Goal: Task Accomplishment & Management: Use online tool/utility

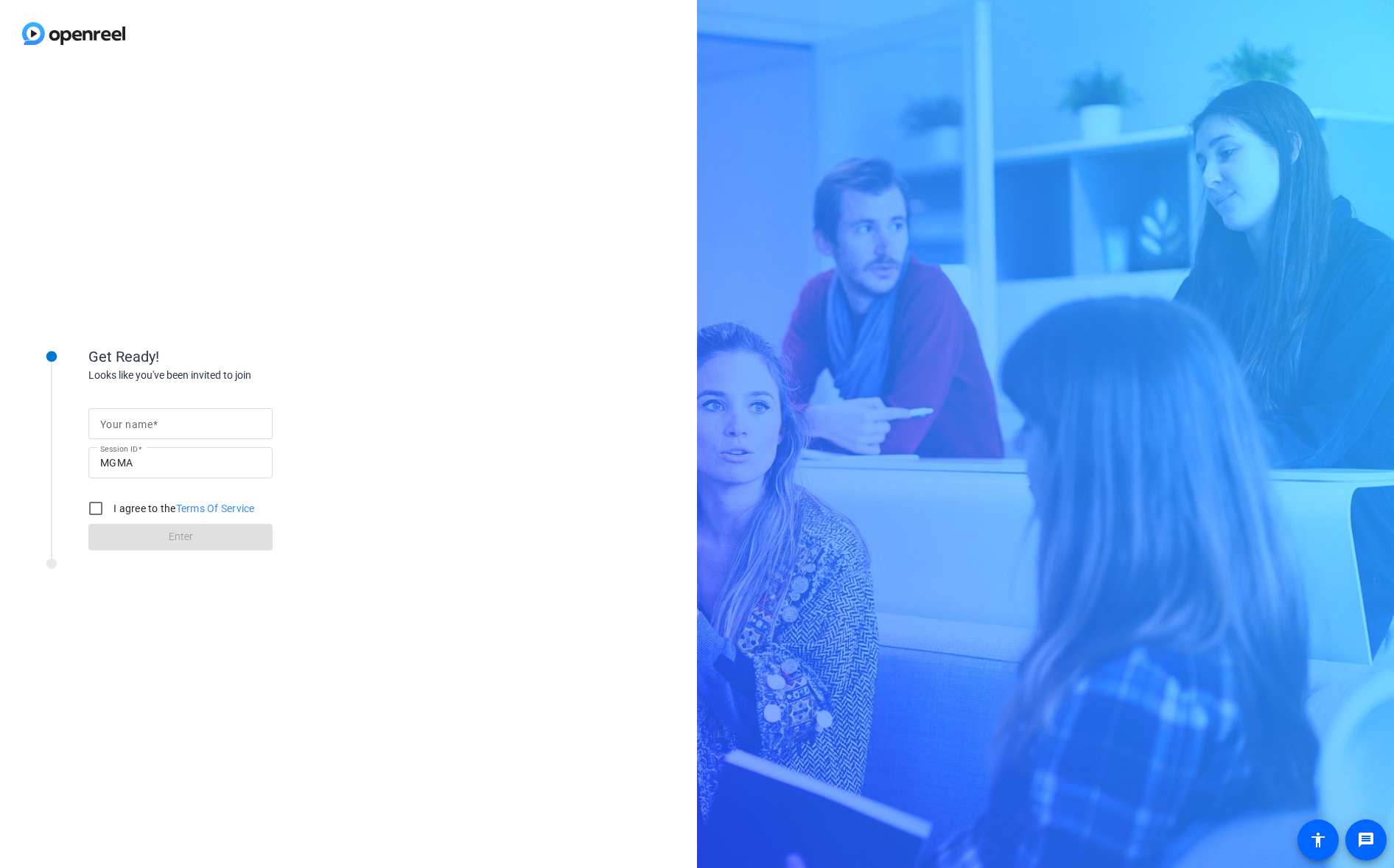
click at [134, 424] on mat-label "Your name" at bounding box center [126, 424] width 52 height 12
click at [134, 424] on input "Your name" at bounding box center [180, 424] width 161 height 18
type input "[PERSON_NAME] Vas"
click at [98, 510] on input "I agree to the Terms Of Service" at bounding box center [95, 508] width 30 height 30
checkbox input "true"
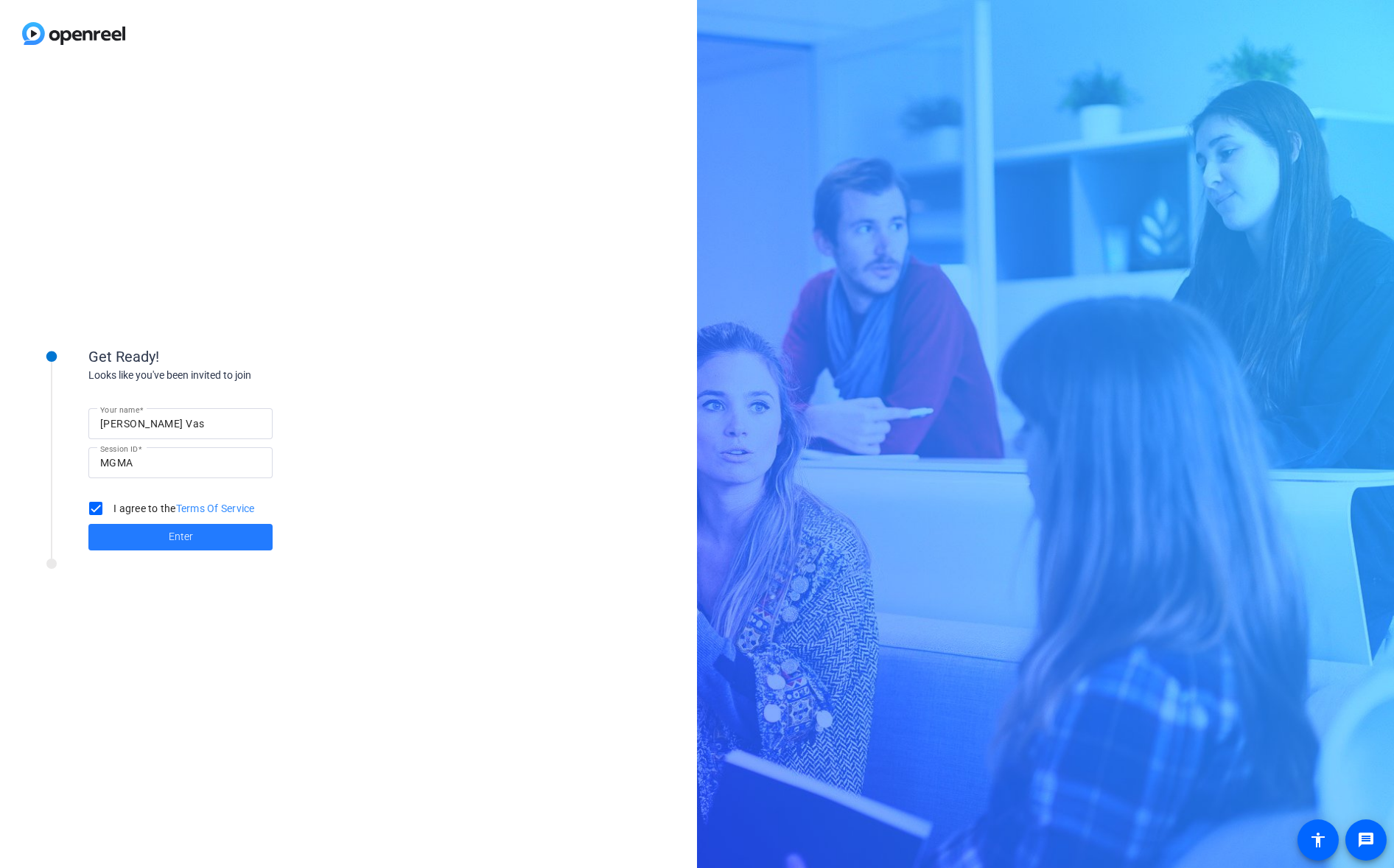
click at [175, 536] on span "Enter" at bounding box center [181, 536] width 24 height 15
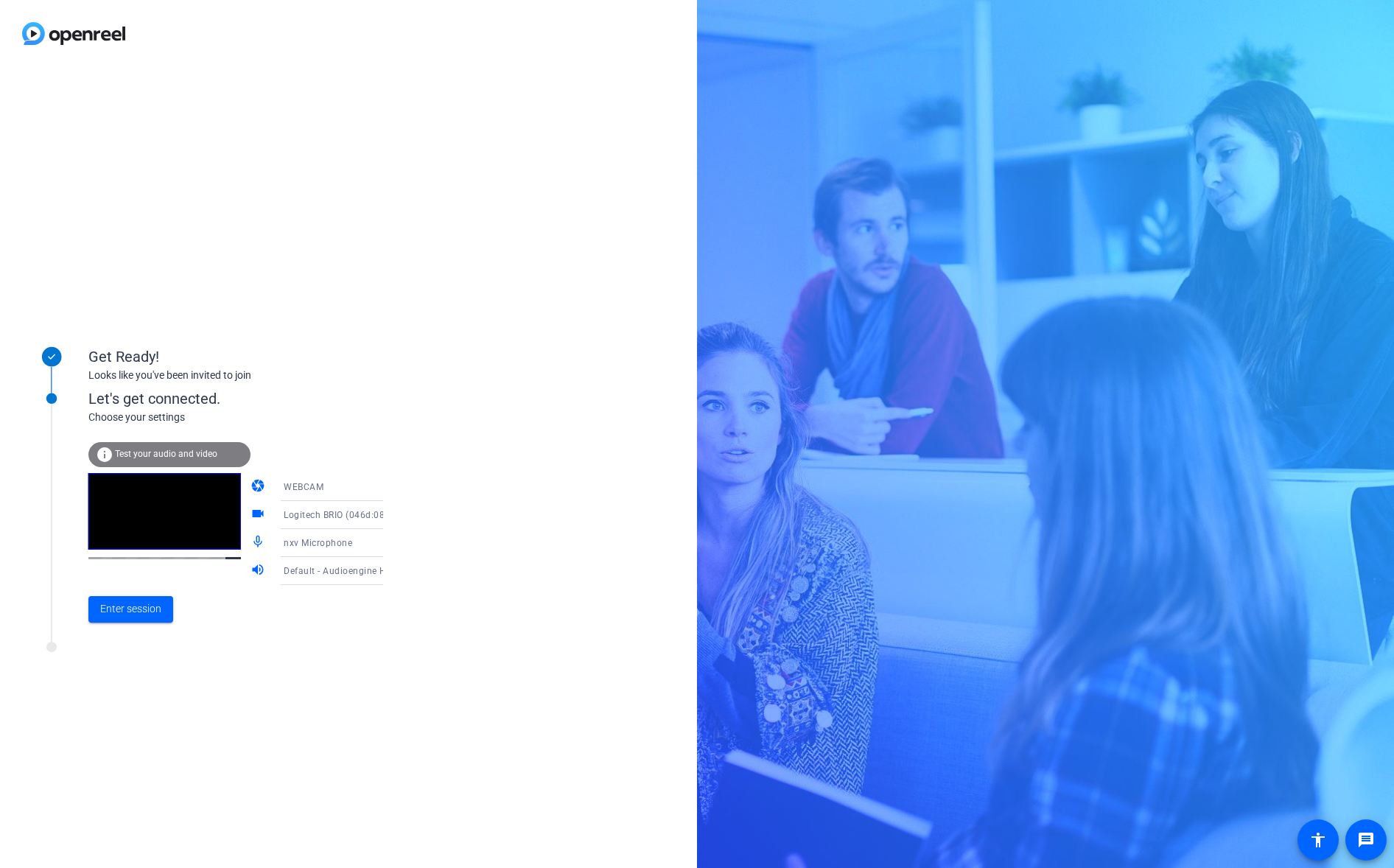
click at [389, 543] on icon at bounding box center [398, 543] width 18 height 18
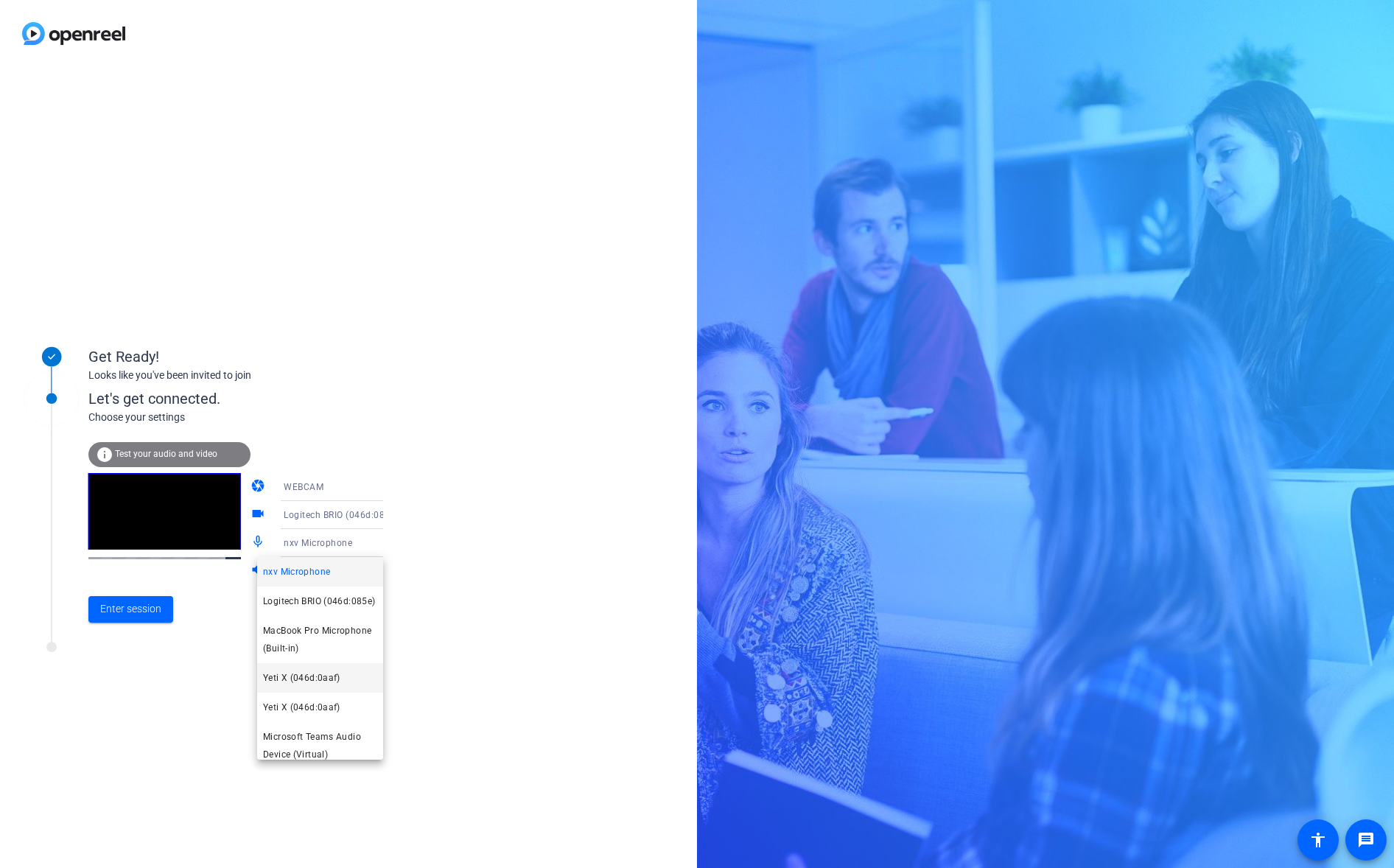
click at [315, 686] on span "Yeti X (046d:0aaf)" at bounding box center [302, 678] width 77 height 18
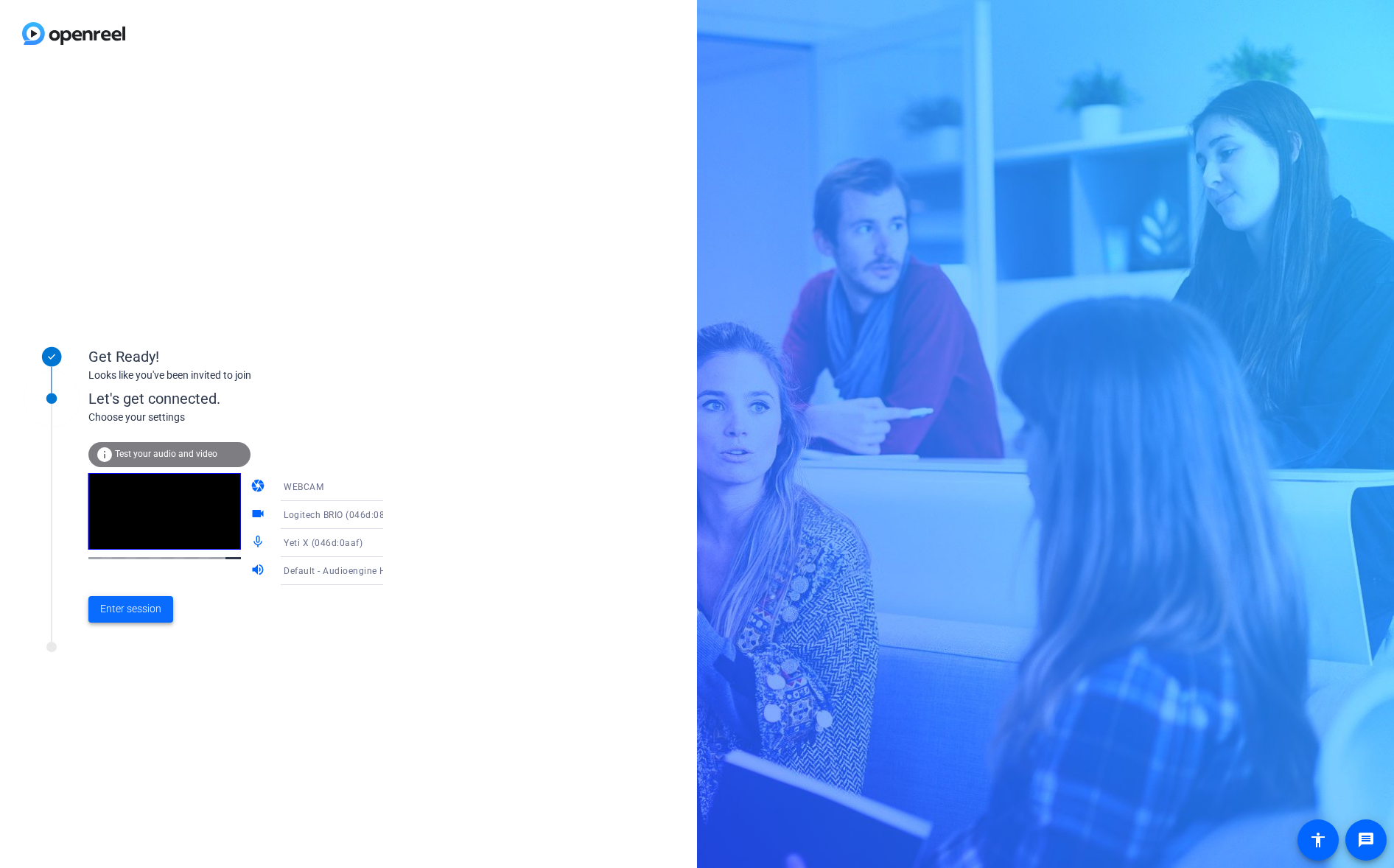
click at [141, 608] on span "Enter session" at bounding box center [131, 608] width 61 height 15
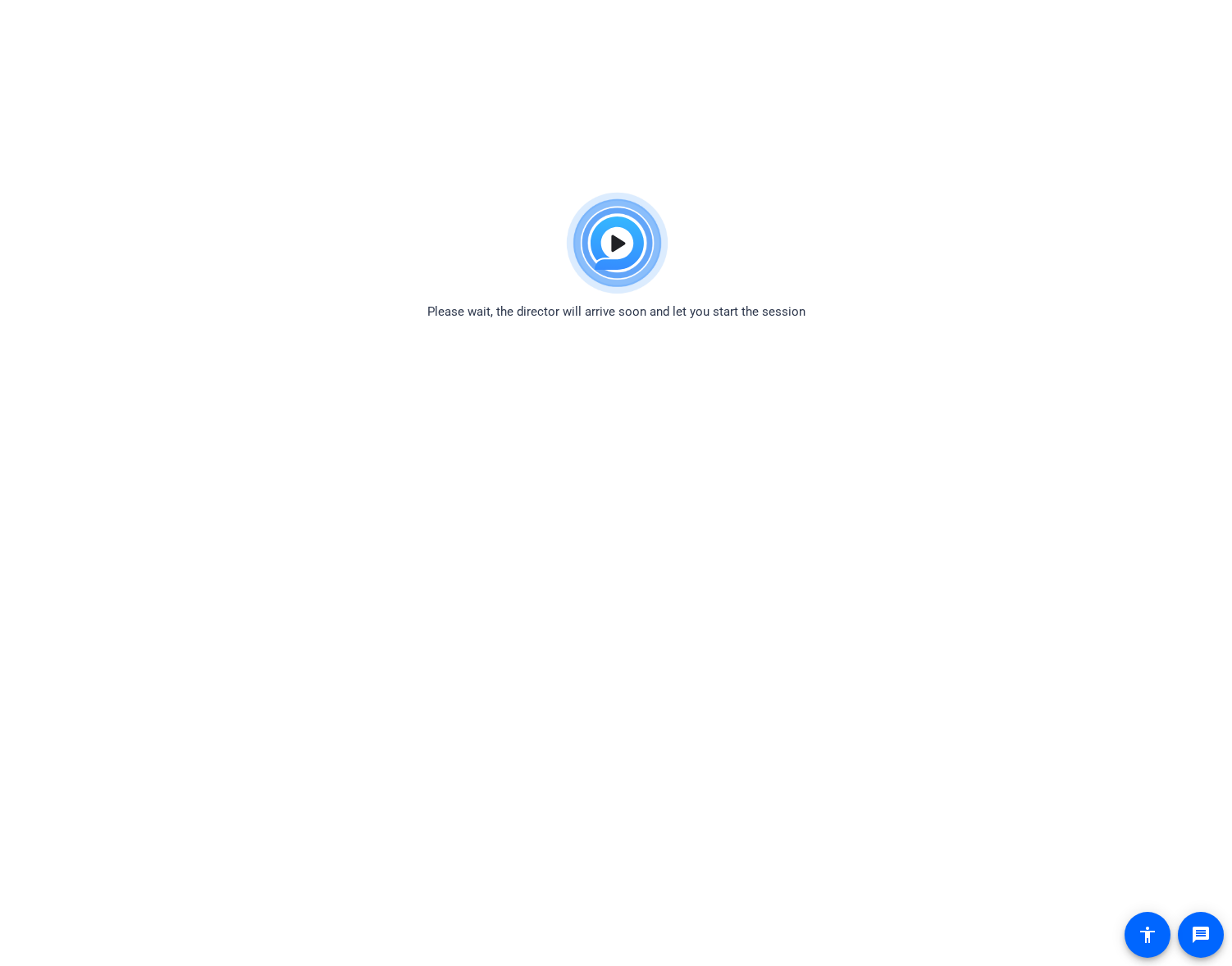
click at [877, 743] on body "Accessibility Screen-Reader Guide, Feedback, and Issue Reporting | New window P…" at bounding box center [616, 668] width 1232 height 966
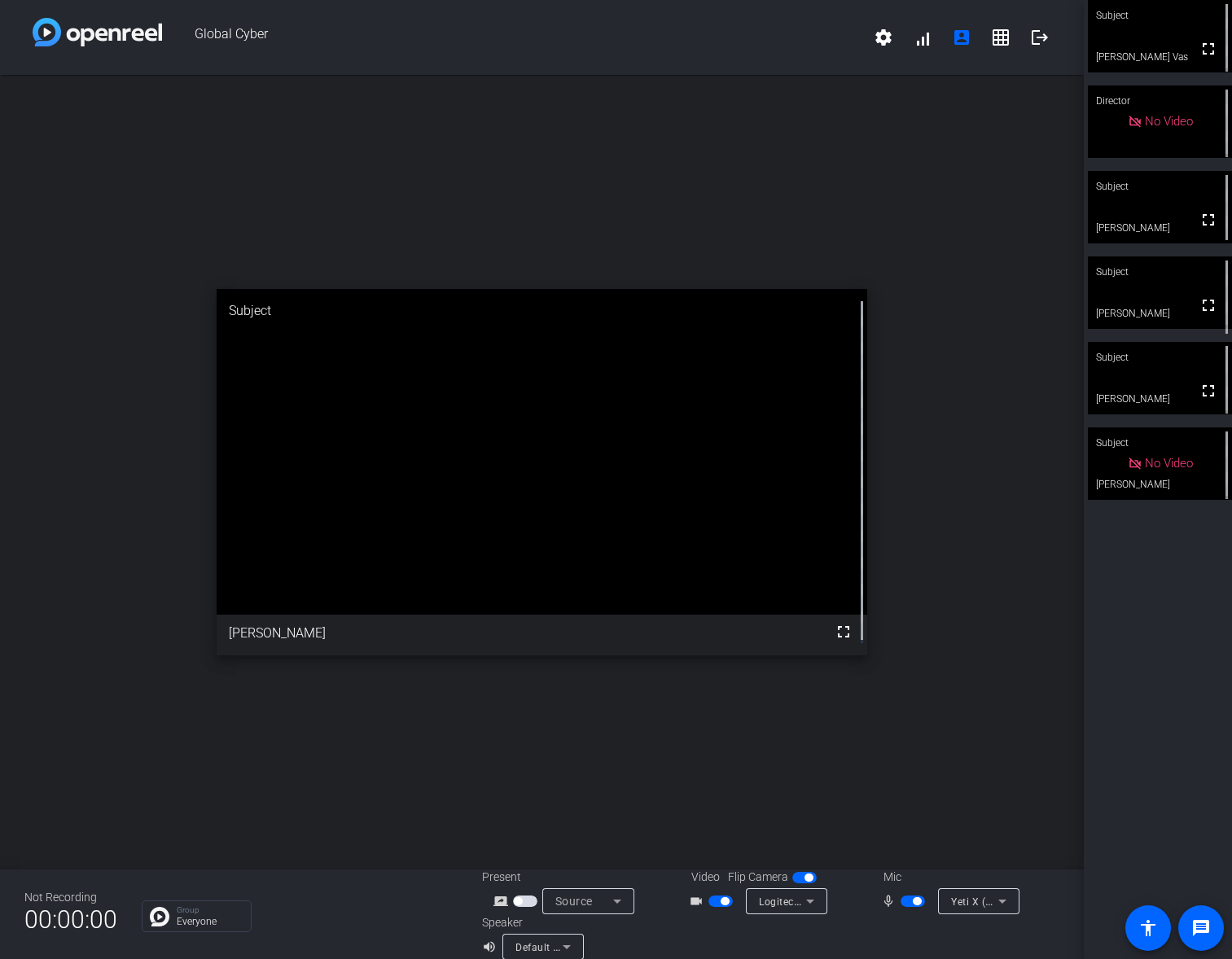
click at [934, 560] on div "open_in_new Subject fullscreen [PERSON_NAME]" at bounding box center [542, 472] width 1084 height 795
click at [804, 879] on span "button" at bounding box center [808, 877] width 8 height 8
click at [801, 879] on span "button" at bounding box center [804, 877] width 24 height 12
click at [1161, 570] on div "Subject fullscreen [PERSON_NAME] Vas Director fullscreen Subject No Video [PERS…" at bounding box center [1158, 480] width 148 height 959
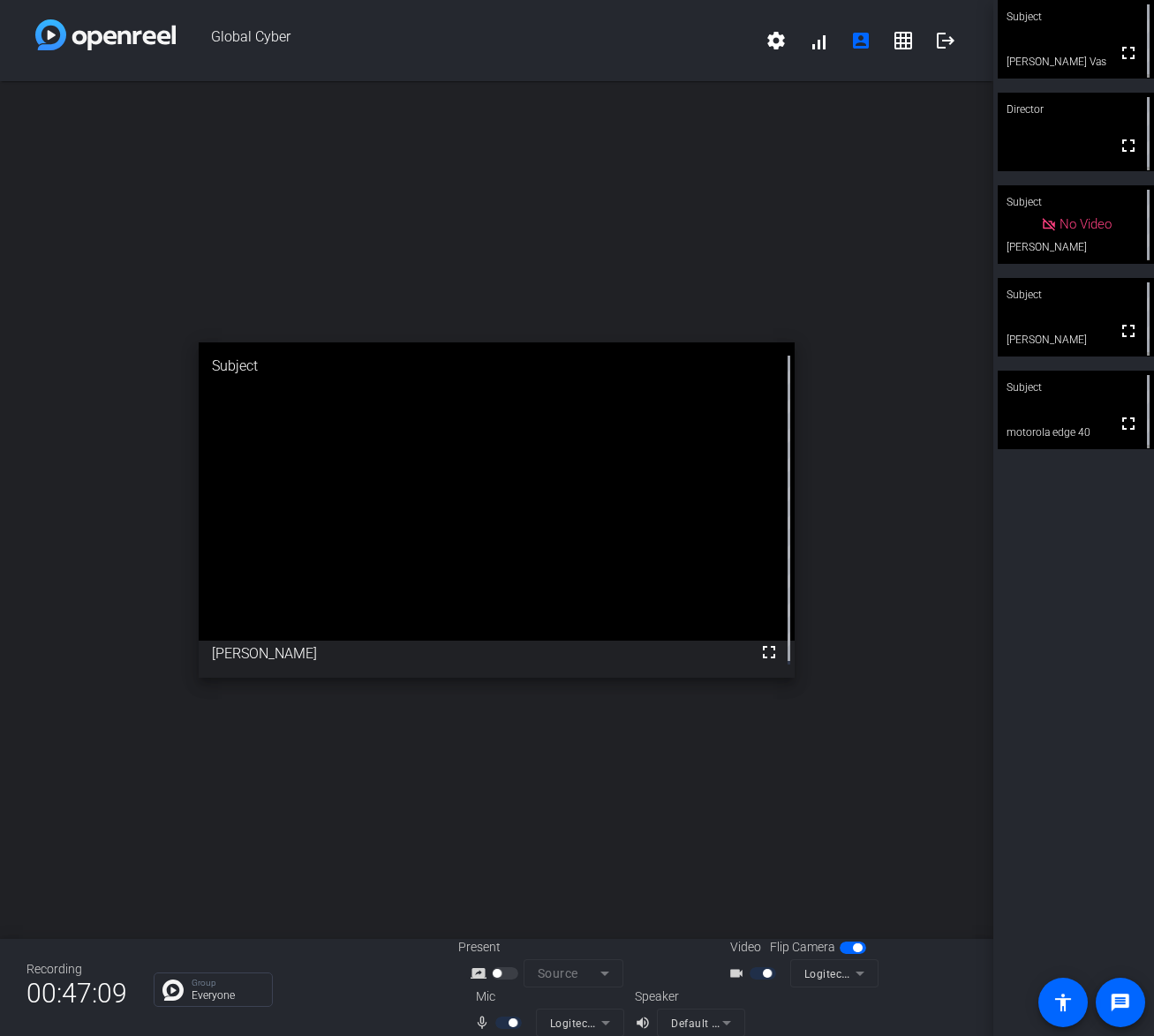
click at [906, 578] on div "open_in_new Subject fullscreen [PERSON_NAME]" at bounding box center [497, 510] width 994 height 858
click at [1079, 713] on div "Subject fullscreen [PERSON_NAME] Vas Director fullscreen Subject No Video [PERS…" at bounding box center [1074, 518] width 160 height 1036
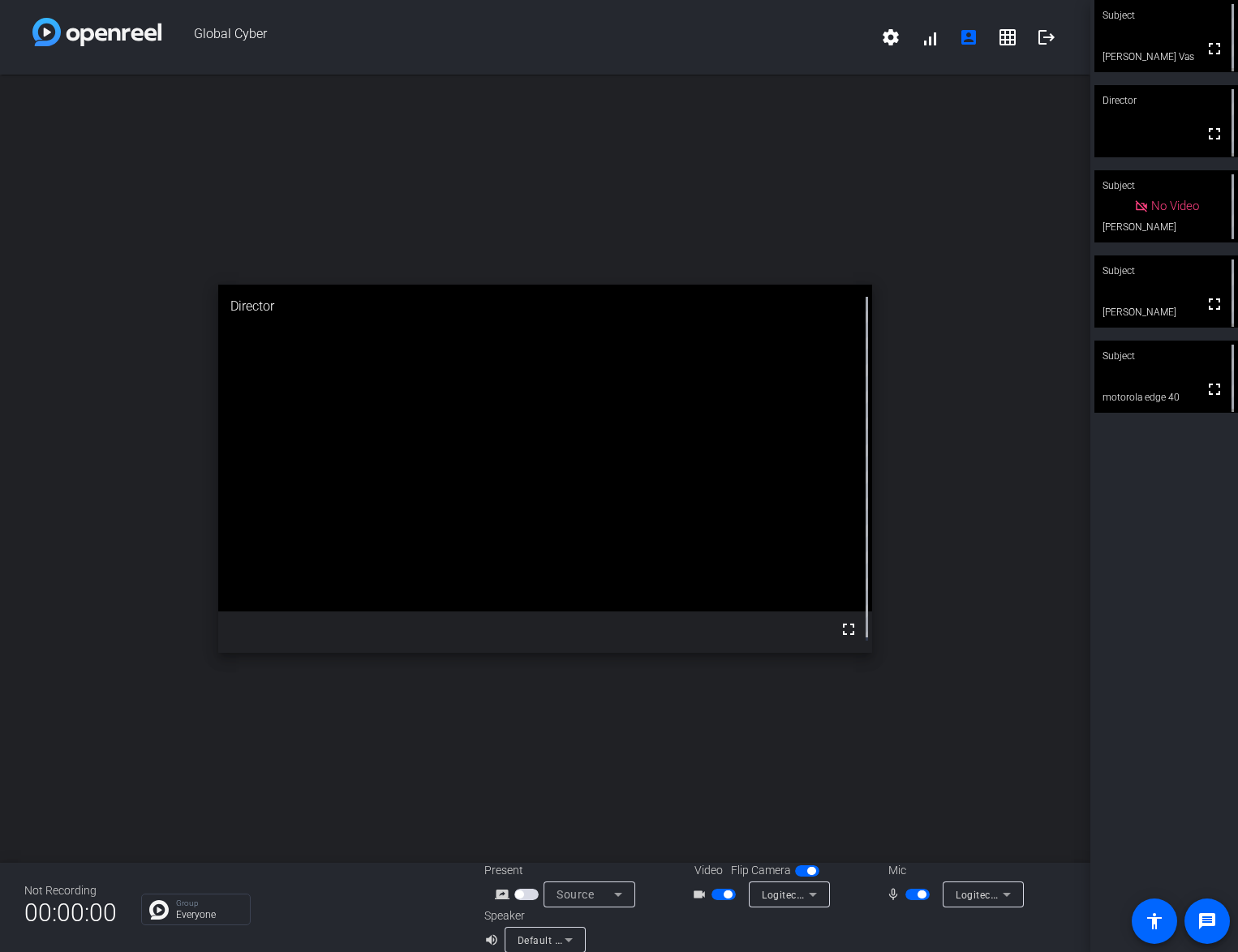
click at [608, 762] on div "open_in_new Director fullscreen" at bounding box center [545, 469] width 1091 height 789
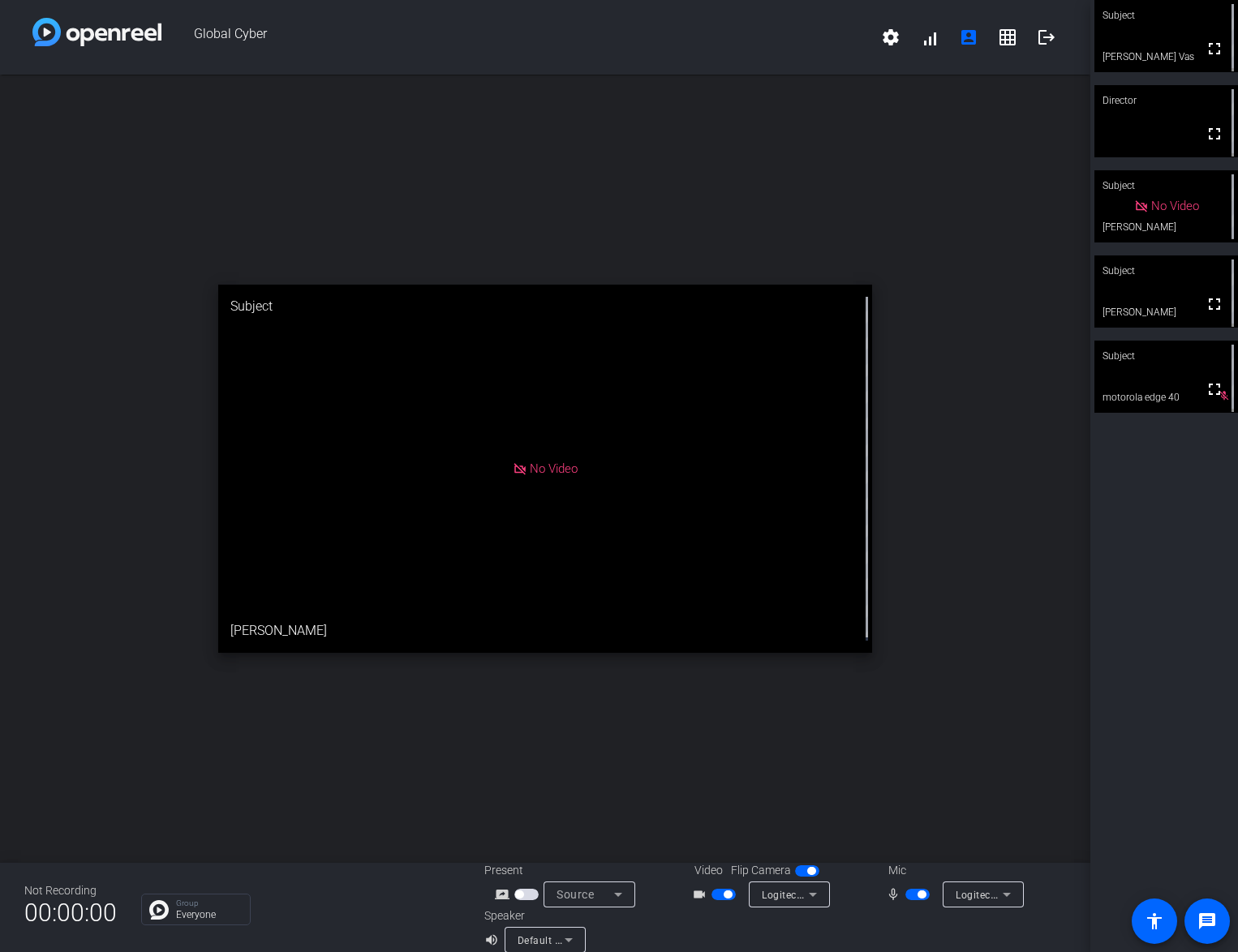
click at [951, 508] on div "open_in_new Subject No Video [PERSON_NAME]" at bounding box center [545, 469] width 1091 height 789
